Goal: Task Accomplishment & Management: Use online tool/utility

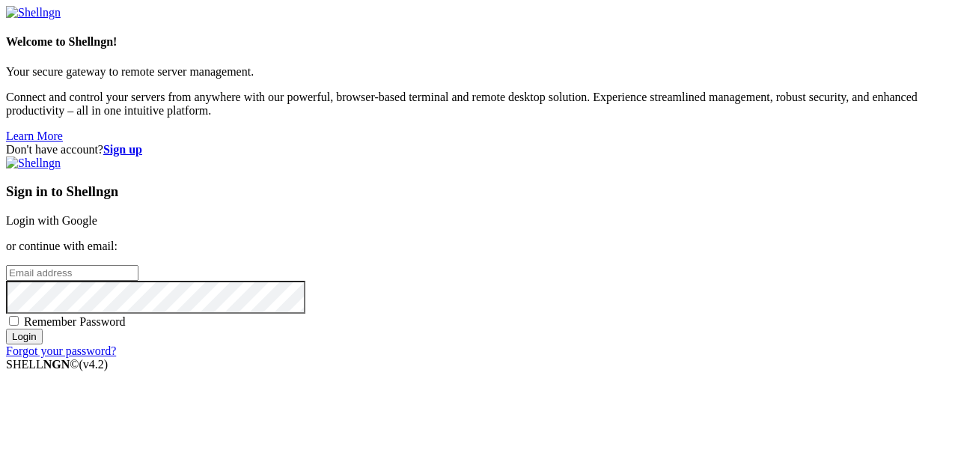
click at [97, 214] on link "Login with Google" at bounding box center [51, 220] width 91 height 13
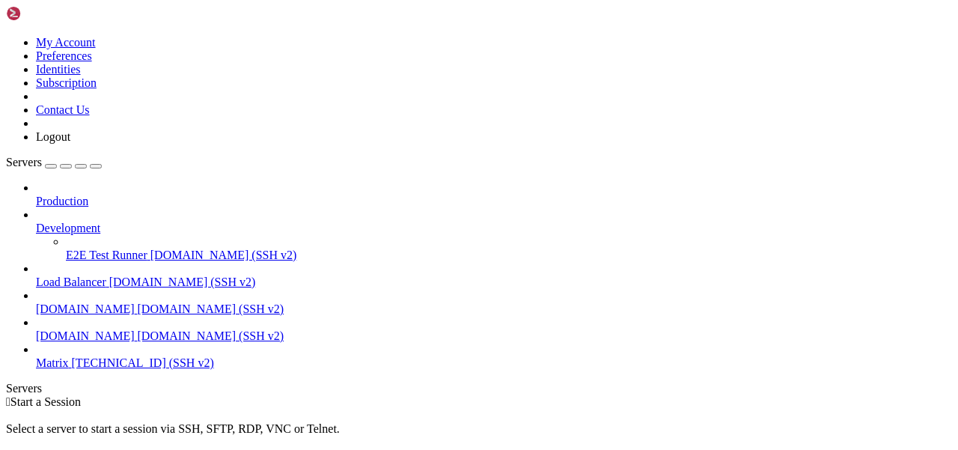
click at [69, 356] on span "Matrix" at bounding box center [52, 362] width 33 height 13
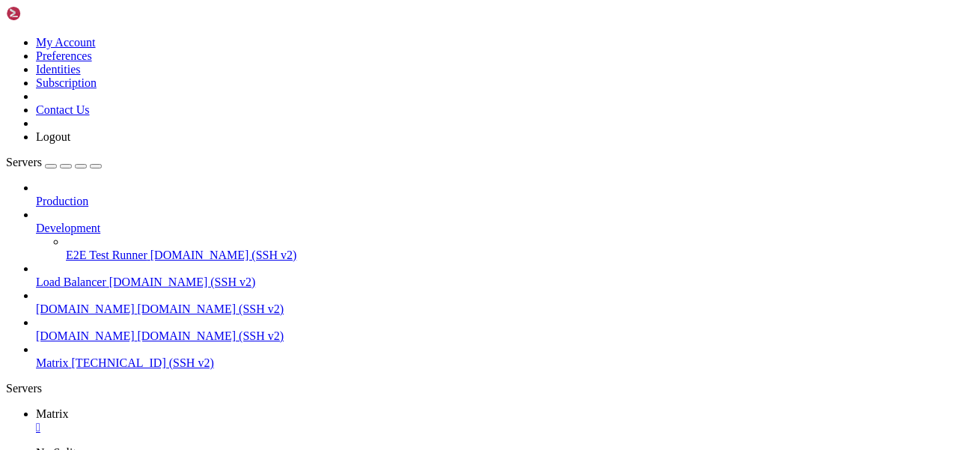
scroll to position [12, 0]
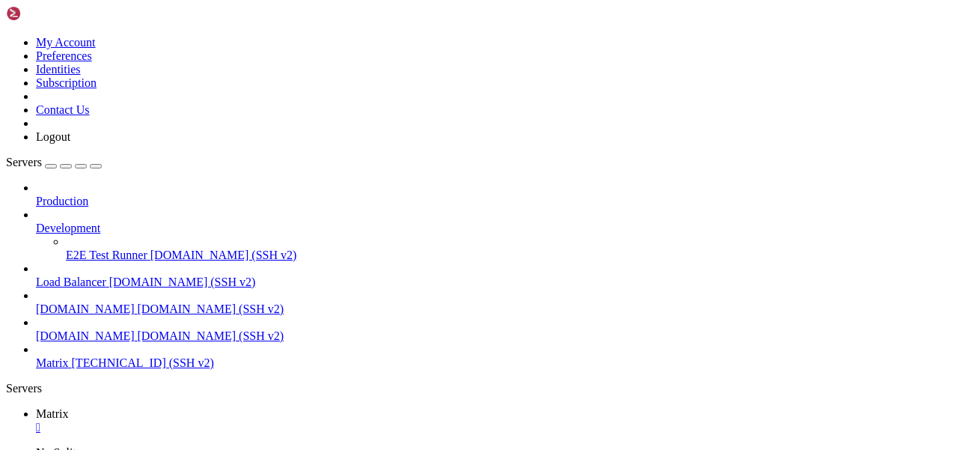
scroll to position [76, 0]
click at [215, 407] on link "Matrix " at bounding box center [494, 420] width 916 height 27
click at [36, 434] on icon at bounding box center [36, 440] width 0 height 13
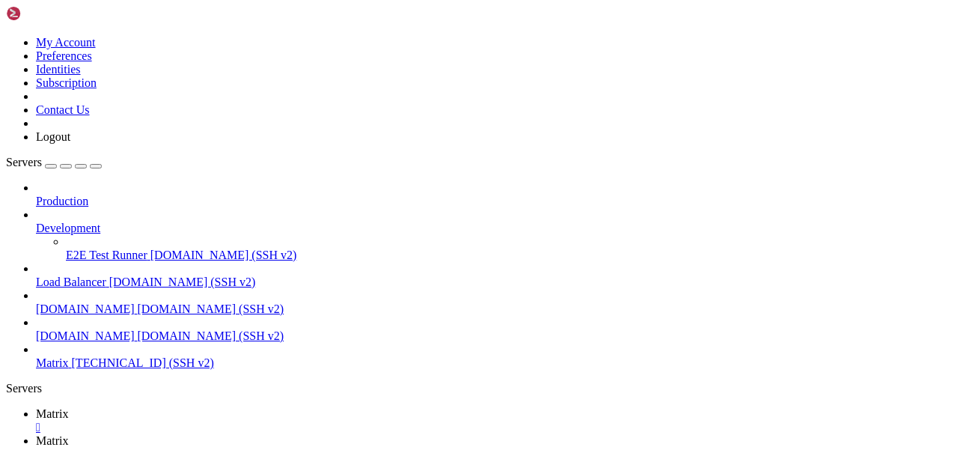
scroll to position [0, 0]
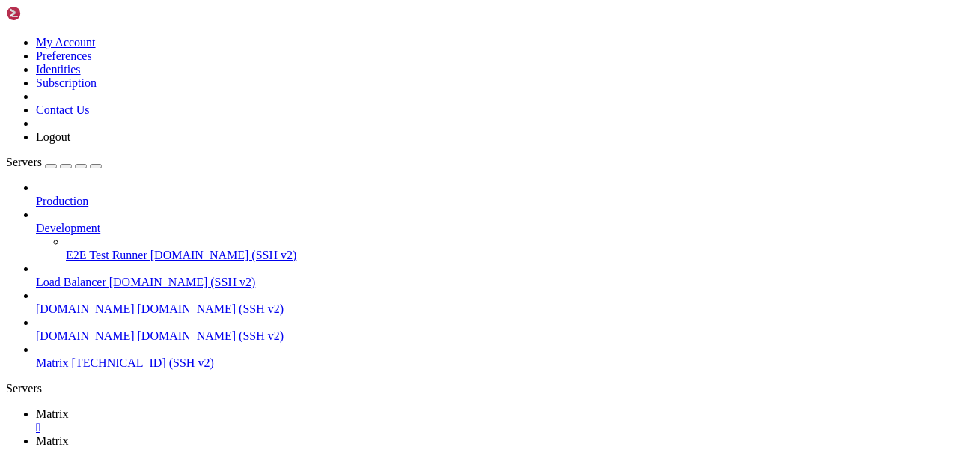
scroll to position [171, 0]
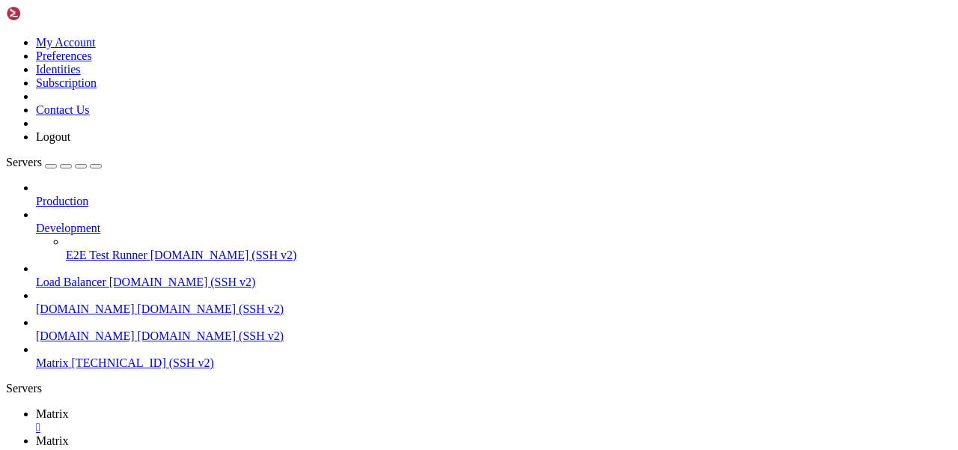
type input "/var/www/idx"
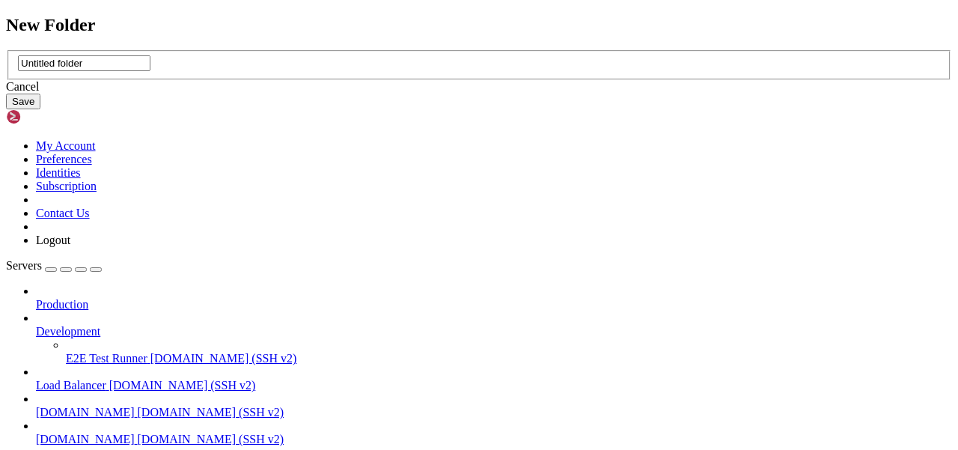
type input "UNTITLED FOLDER"
type input ".well_known"
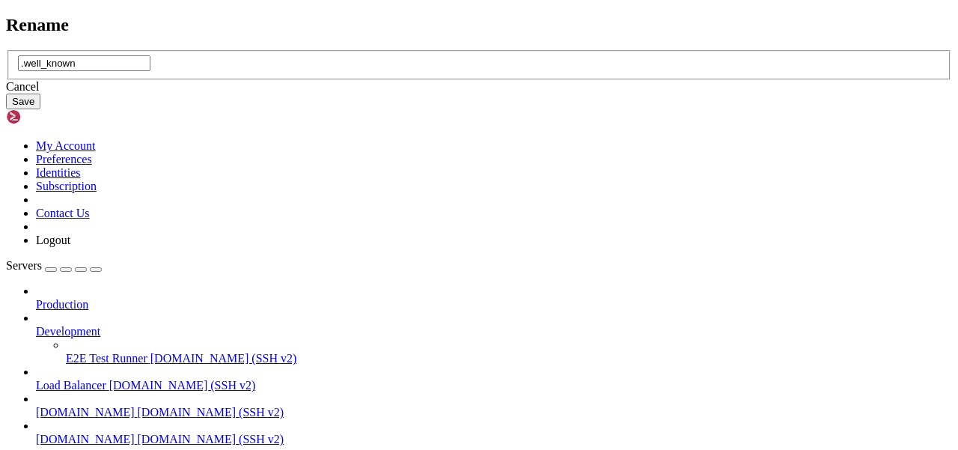
click at [150, 71] on input ".well_known" at bounding box center [84, 63] width 132 height 16
type input ".well-known"
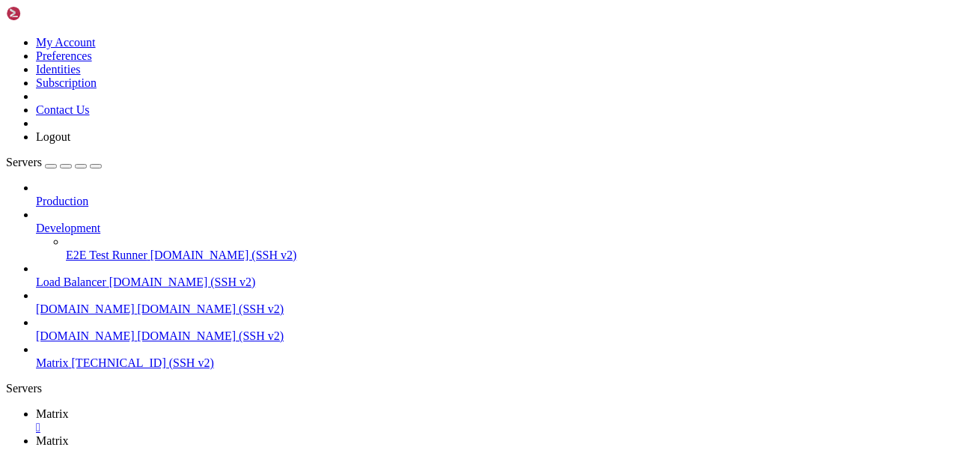
click at [147, 64] on span " matrix-synapse" at bounding box center [77, 58] width 139 height 13
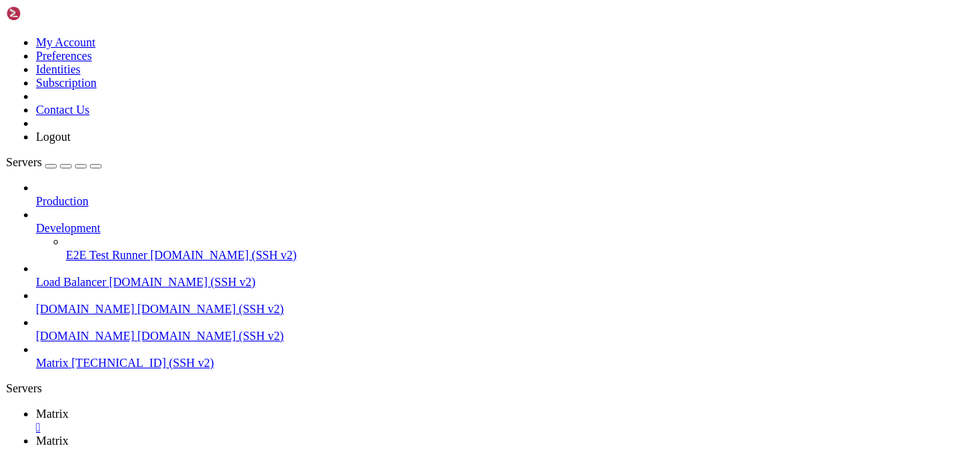
click at [147, 64] on span " matrix-synapse" at bounding box center [77, 58] width 139 height 13
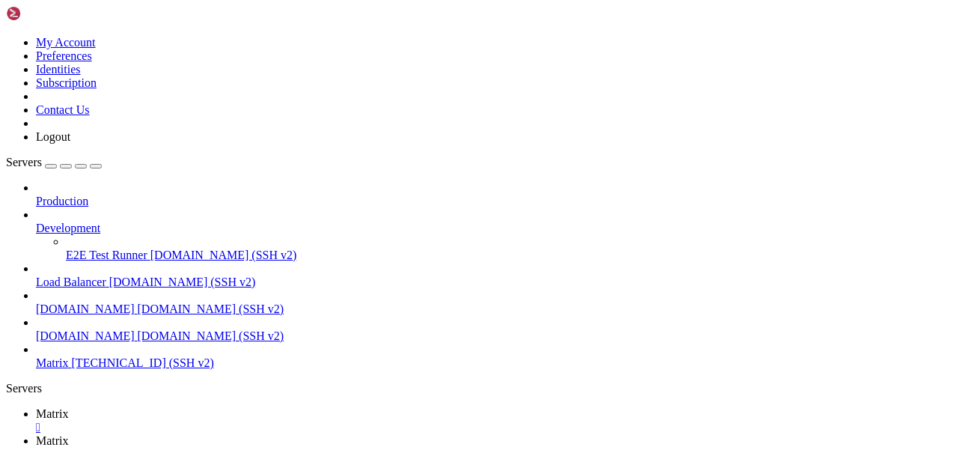
scroll to position [0, 0]
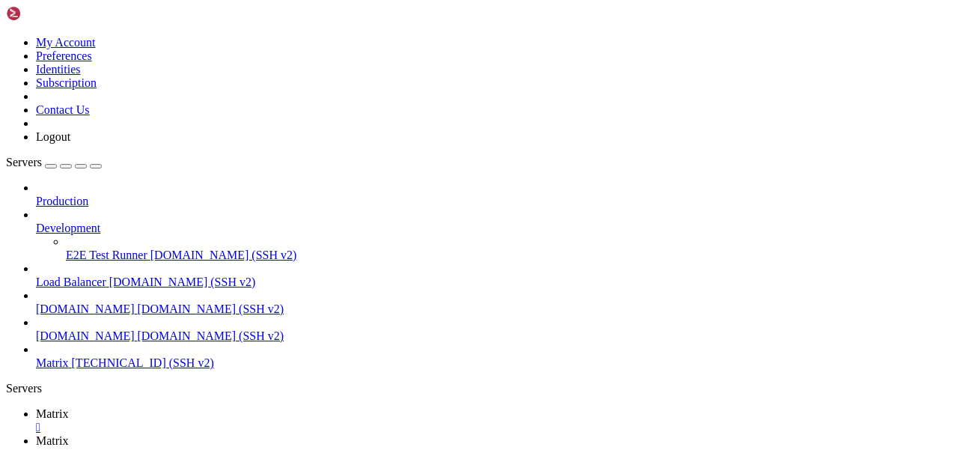
scroll to position [0, 0]
click at [265, 156] on td " matrix-synapse" at bounding box center [135, 148] width 257 height 15
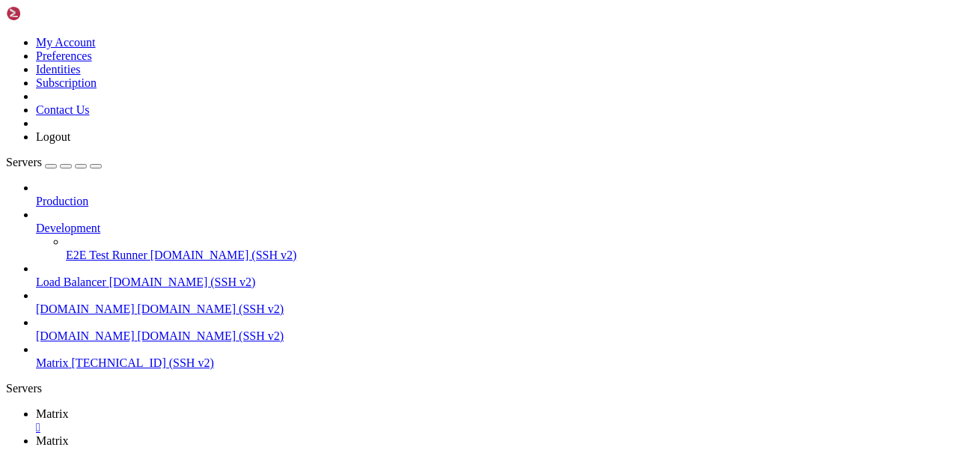
scroll to position [0, 0]
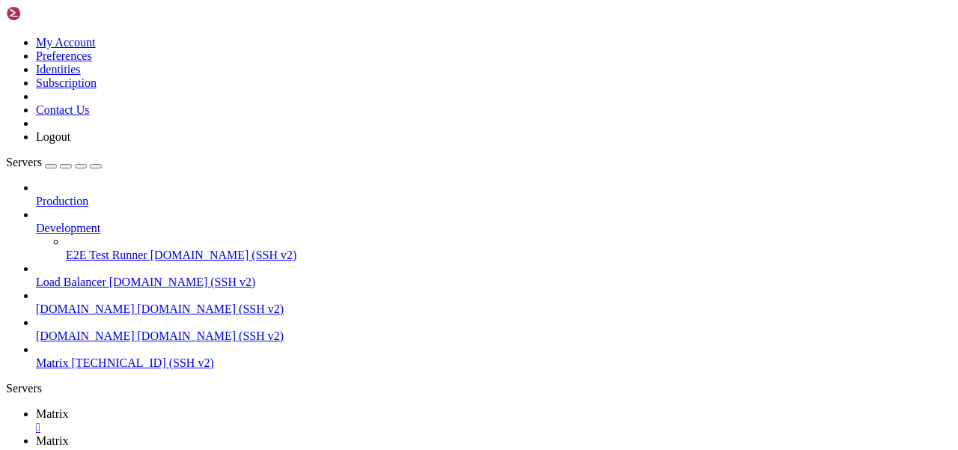
type input "/etc/matrix-synapse"
drag, startPoint x: 328, startPoint y: 302, endPoint x: 227, endPoint y: 299, distance: 101.0
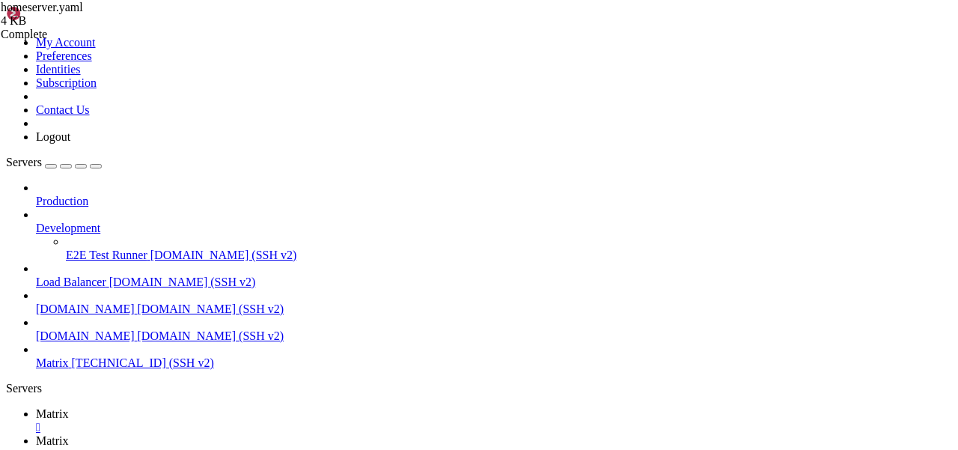
type textarea "serve_server_wellknown: true"
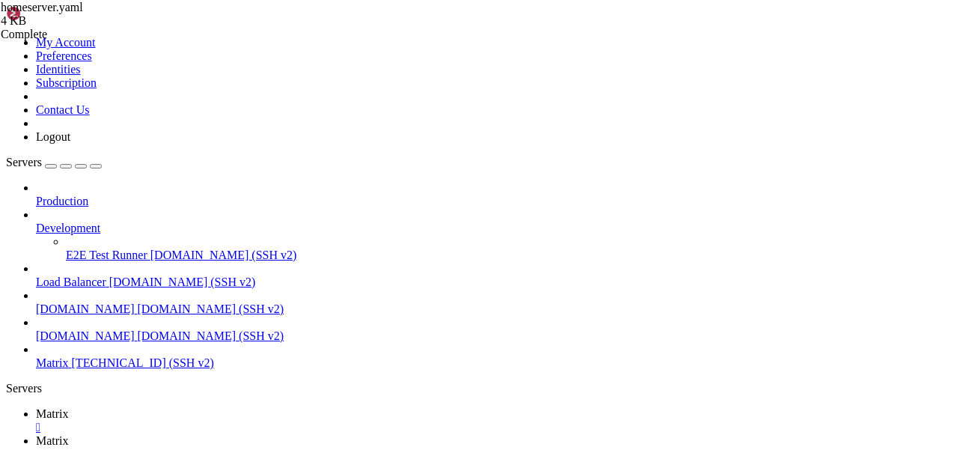
type input "/etc/apache2/sites-available"
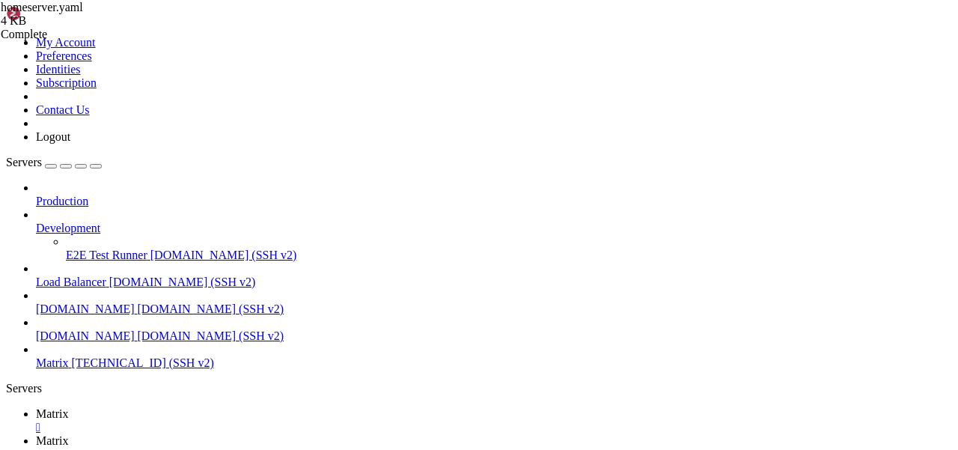
click at [205, 407] on link "Matrix " at bounding box center [494, 420] width 916 height 27
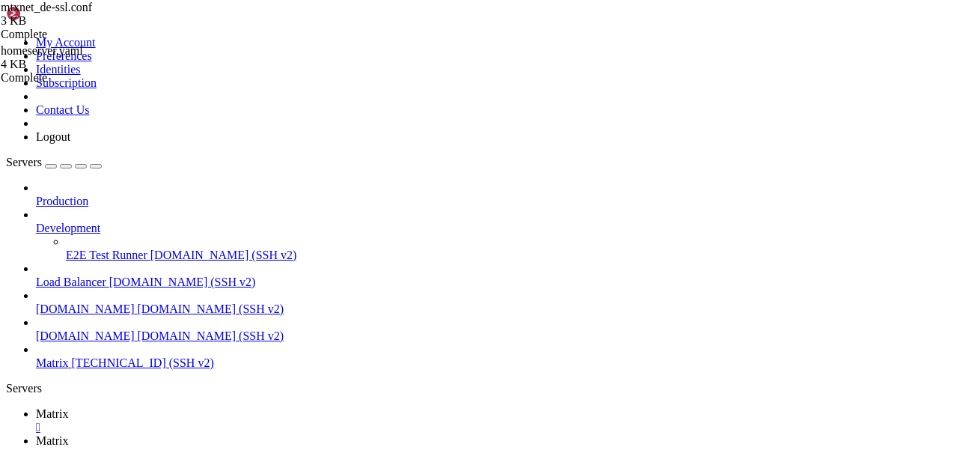
click at [290, 434] on link "Matrix " at bounding box center [494, 447] width 916 height 27
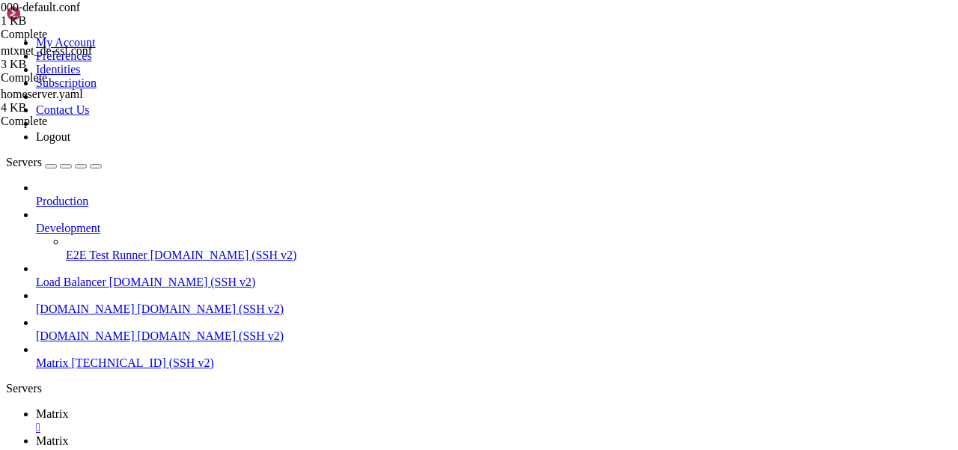
scroll to position [507, 0]
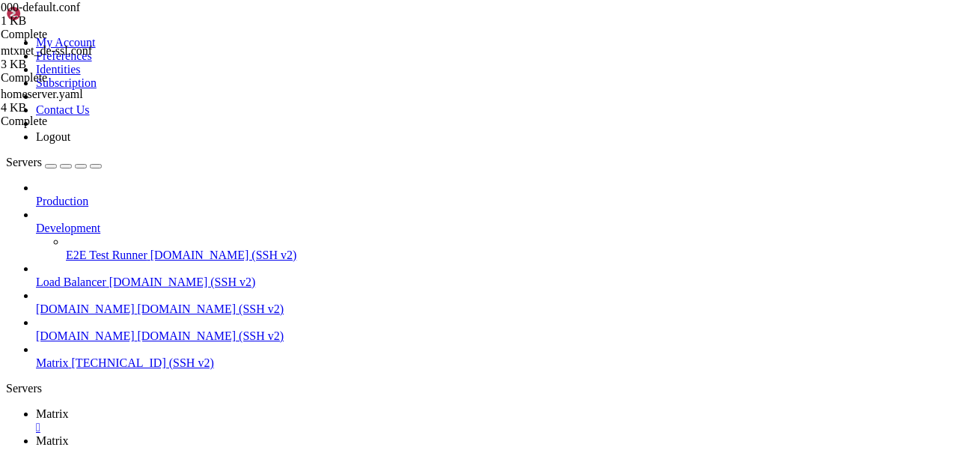
click at [147, 33] on span " matrix-synapse" at bounding box center [77, 26] width 139 height 13
type input "/etc/matrix-synapse"
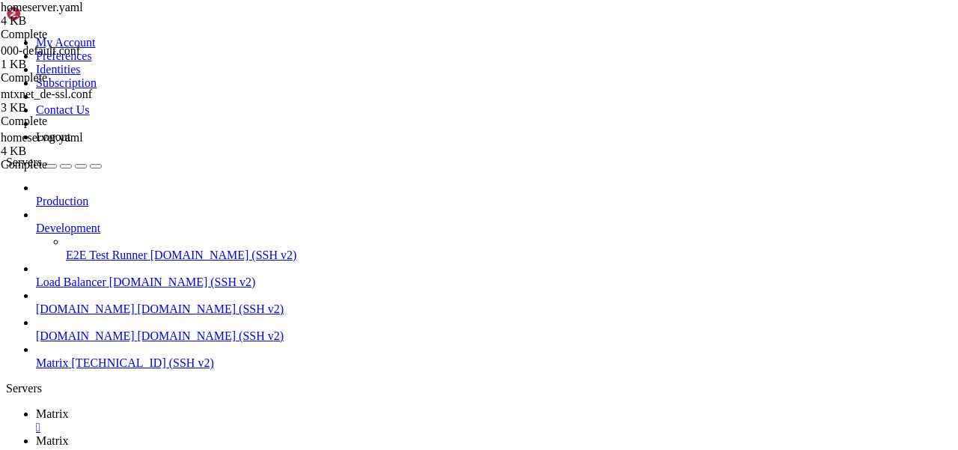
scroll to position [750, 0]
type textarea "serve_server_wellknown: true"
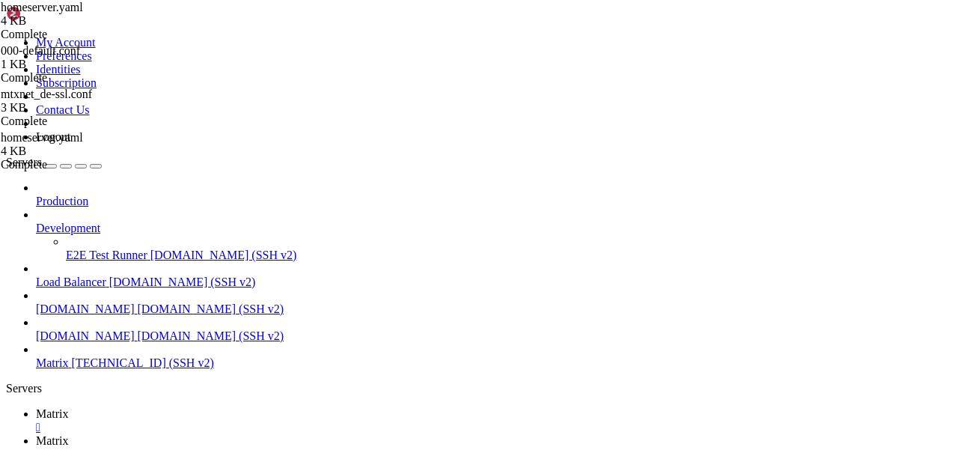
type textarea "extra_well_known_client_content:"
paste textarea "]"
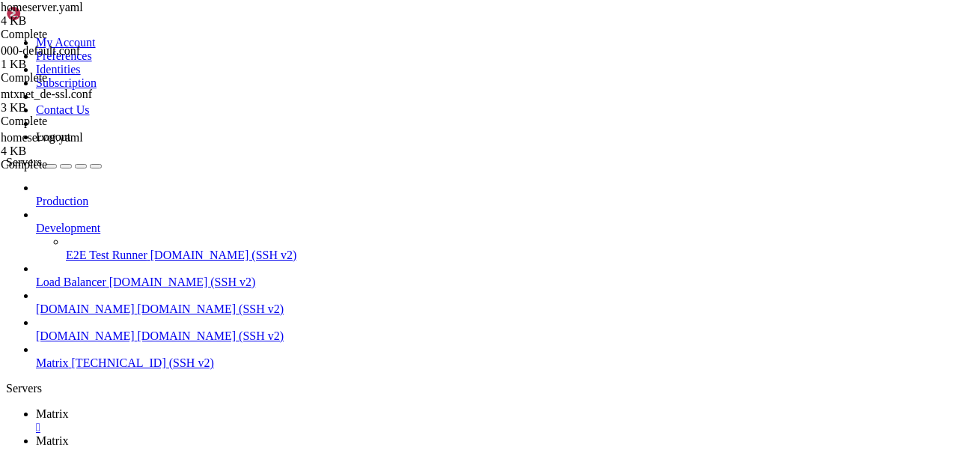
type textarea "]"
click at [69, 407] on span "Matrix" at bounding box center [52, 413] width 33 height 13
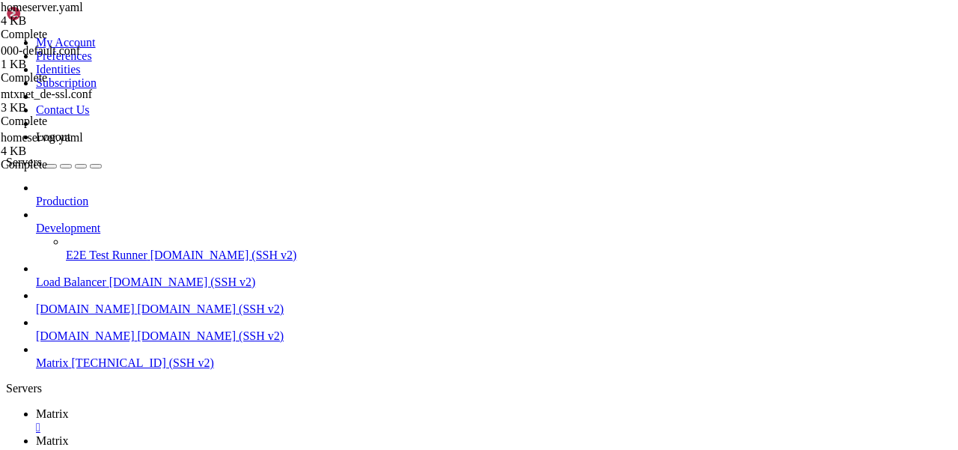
click at [286, 434] on link "Matrix " at bounding box center [494, 447] width 916 height 27
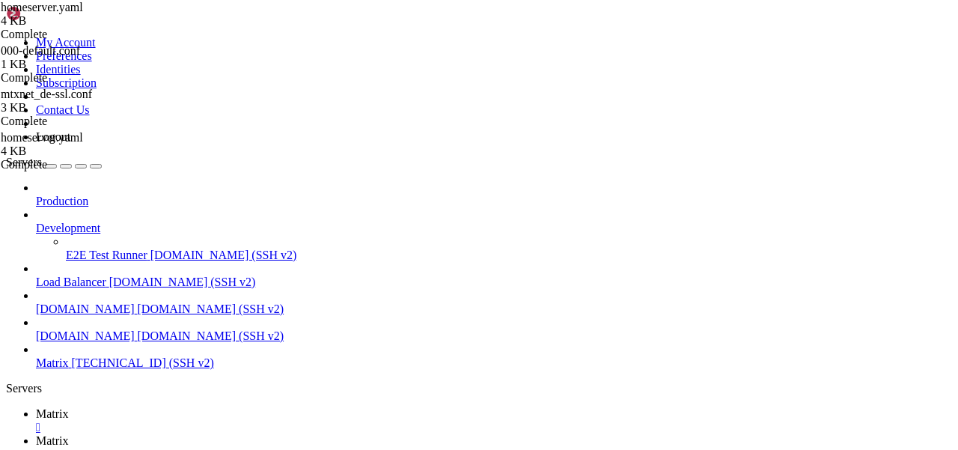
type input "/"
